Goal: Book appointment/travel/reservation

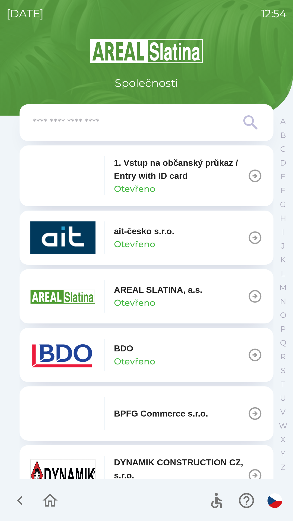
click at [146, 359] on p "Otevřeno" at bounding box center [134, 361] width 41 height 13
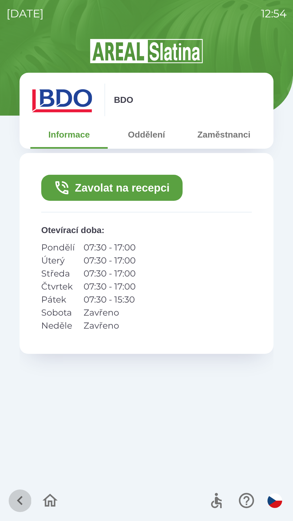
click at [20, 499] on icon "button" at bounding box center [20, 500] width 6 height 9
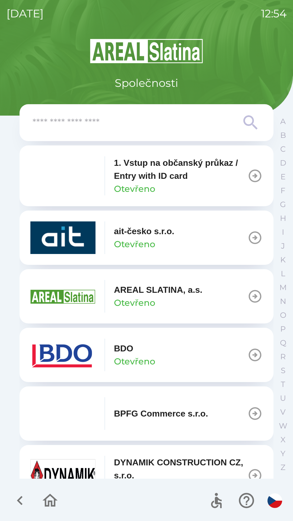
click at [47, 499] on icon "button" at bounding box center [50, 501] width 18 height 18
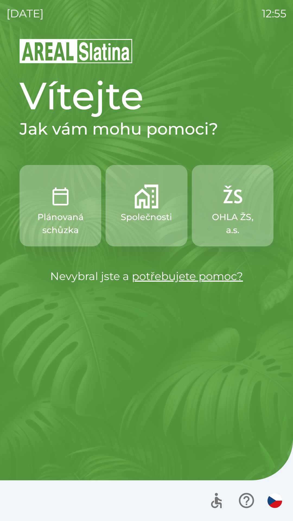
click at [61, 204] on img "button" at bounding box center [61, 197] width 24 height 24
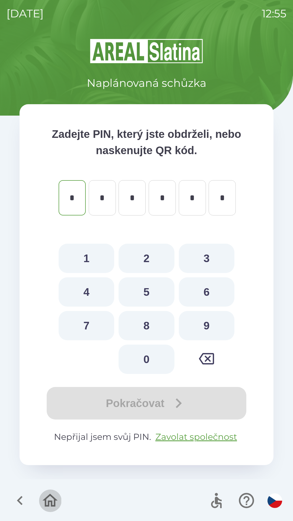
click at [51, 495] on icon "button" at bounding box center [50, 500] width 15 height 13
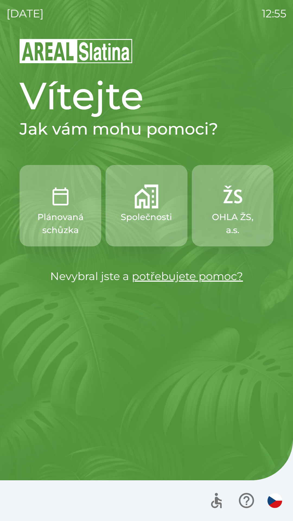
click at [143, 212] on p "Společnosti" at bounding box center [146, 217] width 51 height 13
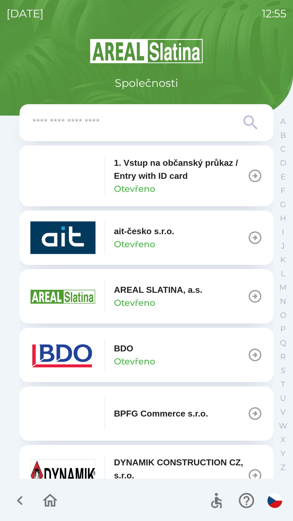
click at [248, 348] on icon "button" at bounding box center [255, 355] width 15 height 15
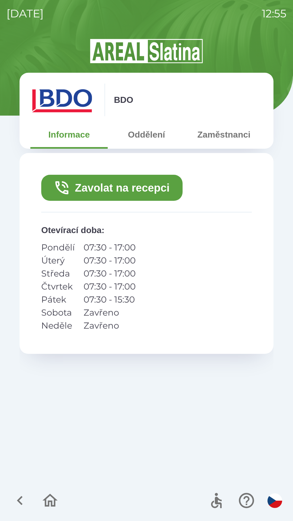
click at [115, 185] on button "Zavolat na recepci" at bounding box center [111, 188] width 141 height 26
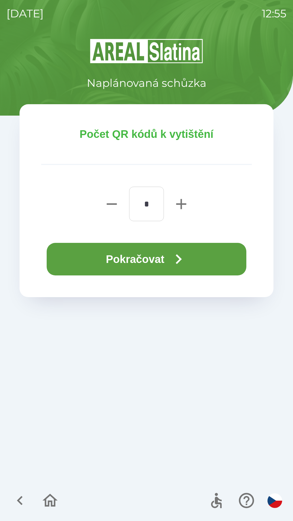
click at [181, 256] on icon "button" at bounding box center [179, 260] width 20 height 20
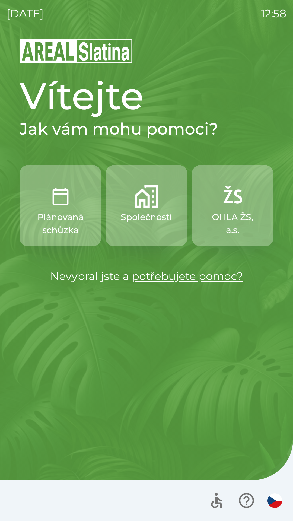
click at [70, 210] on button "Plánovaná schůzka" at bounding box center [61, 205] width 82 height 81
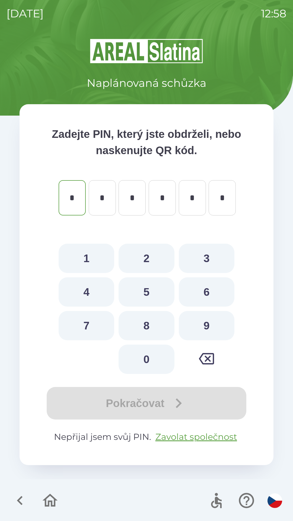
click at [20, 492] on icon "button" at bounding box center [20, 501] width 18 height 18
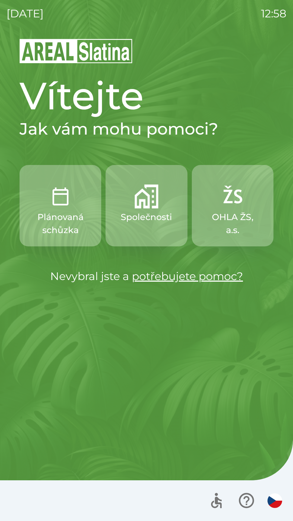
click at [160, 216] on p "Společnosti" at bounding box center [146, 217] width 51 height 13
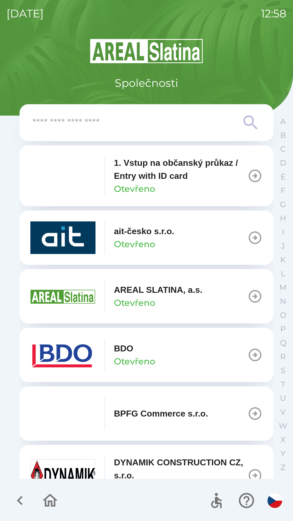
click at [141, 295] on p "AREAL SLATINA, a.s." at bounding box center [158, 289] width 89 height 13
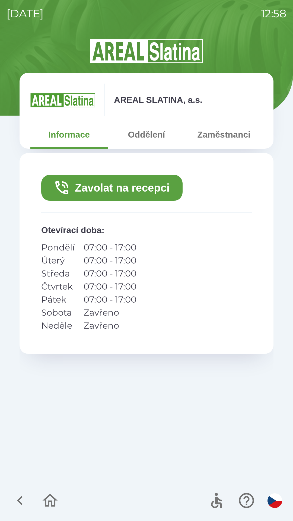
click at [216, 138] on button "Zaměstnanci" at bounding box center [223, 135] width 77 height 20
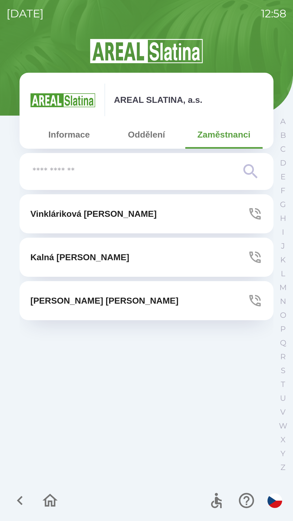
click at [115, 301] on button "[PERSON_NAME]" at bounding box center [147, 300] width 254 height 39
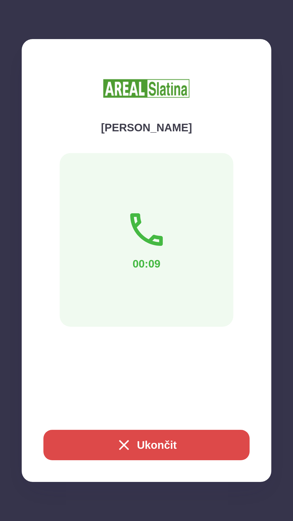
click at [153, 442] on button "Ukončit" at bounding box center [146, 445] width 206 height 30
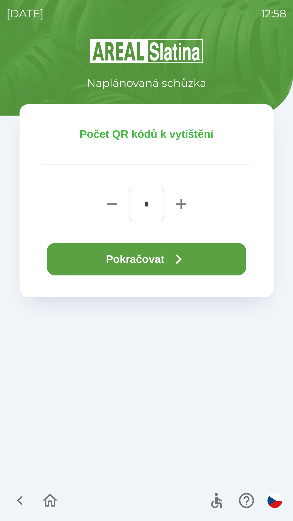
click at [168, 260] on button "Pokračovat" at bounding box center [147, 259] width 200 height 33
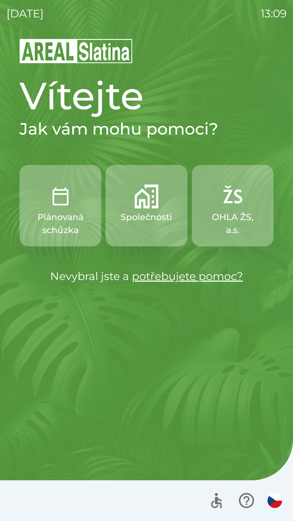
click at [133, 209] on button "Společnosti" at bounding box center [147, 205] width 82 height 81
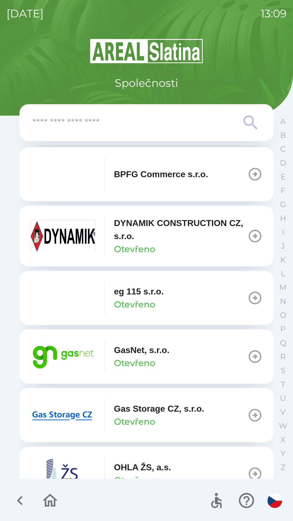
scroll to position [242, 0]
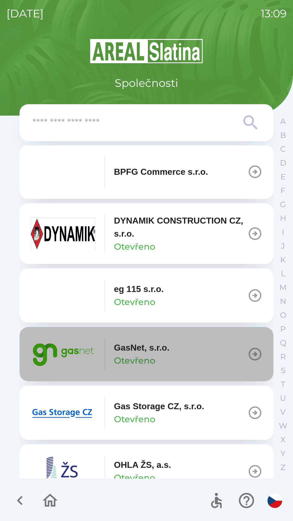
click at [152, 355] on p "Otevřeno" at bounding box center [134, 360] width 41 height 13
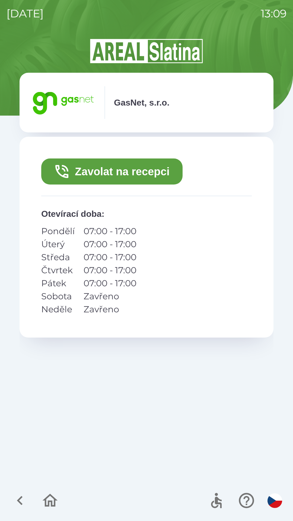
click at [116, 175] on button "Zavolat na recepci" at bounding box center [111, 172] width 141 height 26
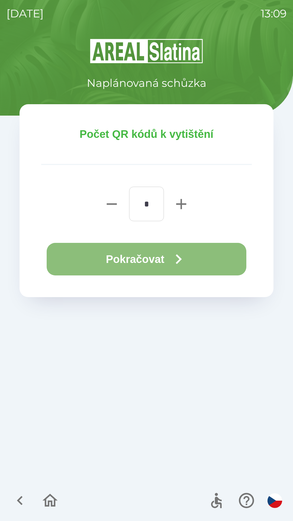
click at [103, 256] on button "Pokračovat" at bounding box center [147, 259] width 200 height 33
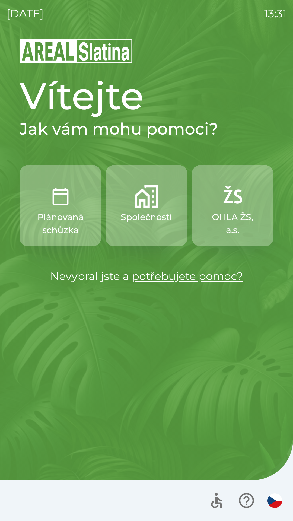
click at [59, 209] on button "Plánovaná schůzka" at bounding box center [61, 205] width 82 height 81
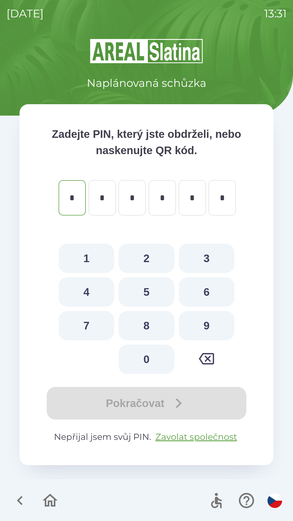
click at [20, 497] on icon "button" at bounding box center [20, 501] width 18 height 18
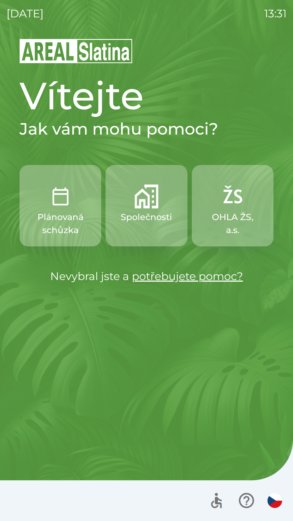
click at [149, 210] on button "Společnosti" at bounding box center [147, 205] width 82 height 81
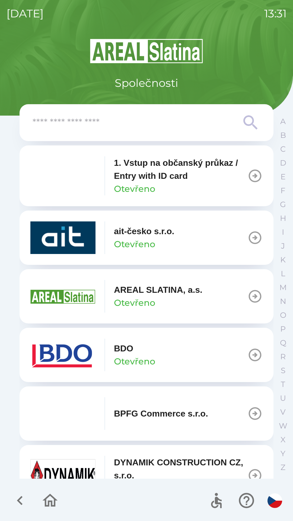
click at [251, 352] on icon "button" at bounding box center [255, 355] width 15 height 15
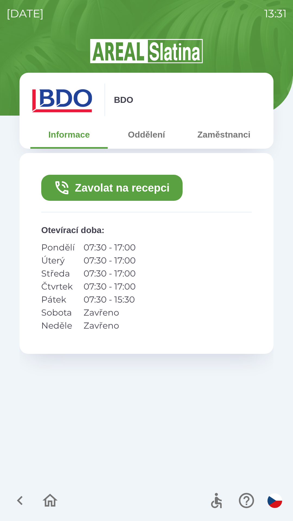
click at [120, 187] on button "Zavolat na recepci" at bounding box center [111, 188] width 141 height 26
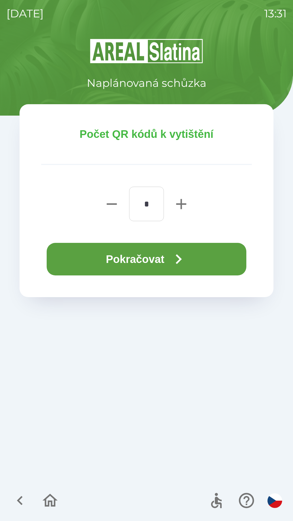
click at [159, 256] on button "Pokračovat" at bounding box center [147, 259] width 200 height 33
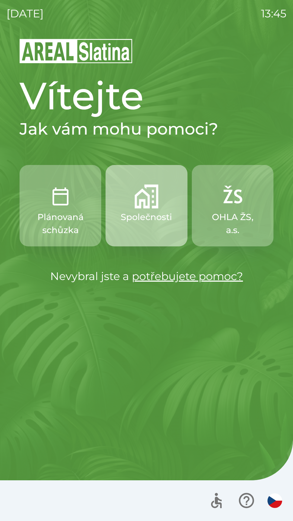
click at [153, 209] on button "Společnosti" at bounding box center [147, 205] width 82 height 81
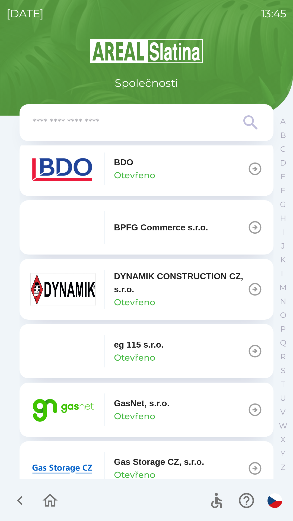
scroll to position [187, 0]
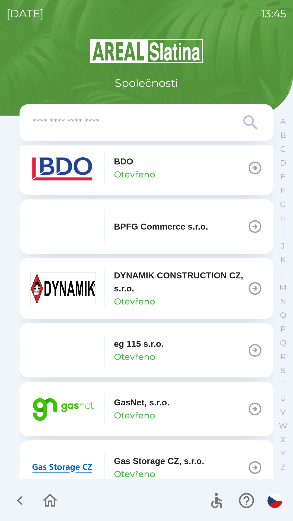
click at [76, 405] on img "button" at bounding box center [62, 409] width 65 height 33
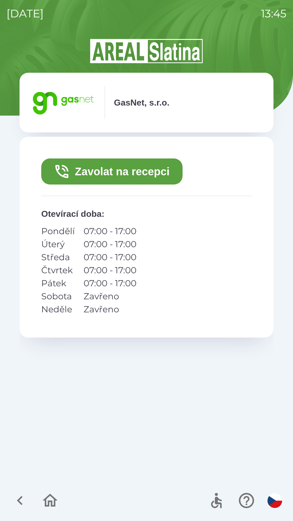
click at [166, 168] on button "Zavolat na recepci" at bounding box center [111, 172] width 141 height 26
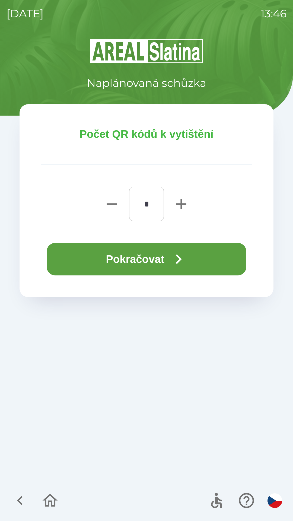
click at [159, 254] on button "Pokračovat" at bounding box center [147, 259] width 200 height 33
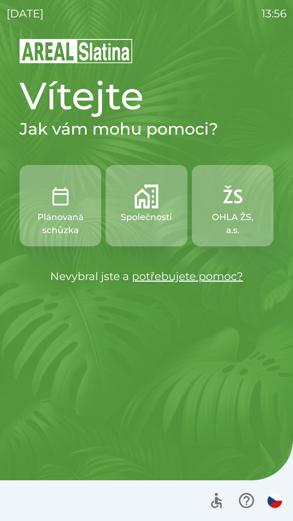
click at [62, 221] on p "Plánovaná schůzka" at bounding box center [61, 224] width 56 height 26
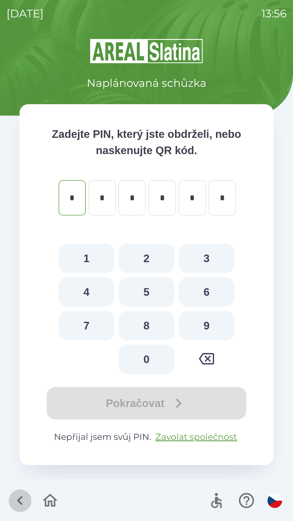
click at [20, 499] on icon "button" at bounding box center [20, 500] width 6 height 9
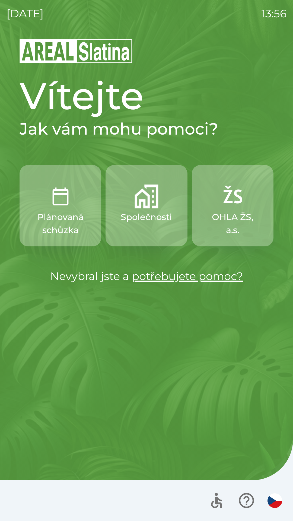
click at [148, 228] on button "Společnosti" at bounding box center [147, 205] width 82 height 81
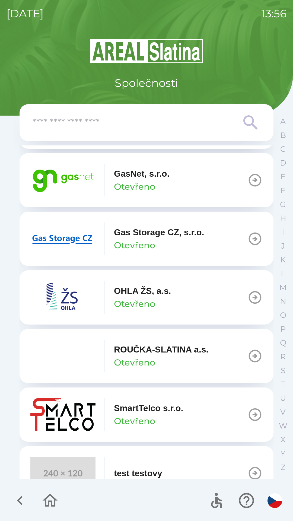
scroll to position [438, 0]
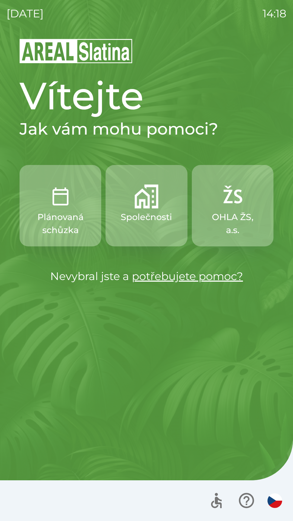
drag, startPoint x: 230, startPoint y: 404, endPoint x: 279, endPoint y: 105, distance: 303.2
click at [279, 105] on div "[DATE] 14:18 Vítejte Jak vám mohu pomoci? Plánovaná schůzka Společnosti OHLA ŽS…" at bounding box center [146, 260] width 293 height 521
